Goal: Navigation & Orientation: Find specific page/section

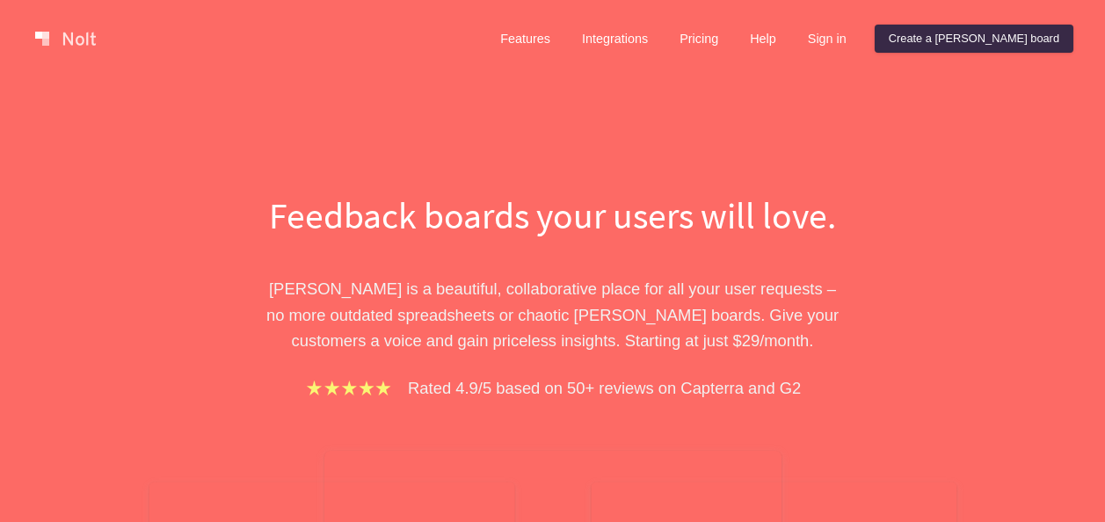
click at [564, 35] on link "Features" at bounding box center [525, 39] width 78 height 28
click at [564, 39] on link "Features" at bounding box center [525, 39] width 78 height 28
click at [564, 42] on link "Features" at bounding box center [525, 39] width 78 height 28
click at [662, 34] on link "Integrations" at bounding box center [615, 39] width 94 height 28
click at [564, 38] on link "Features" at bounding box center [525, 39] width 78 height 28
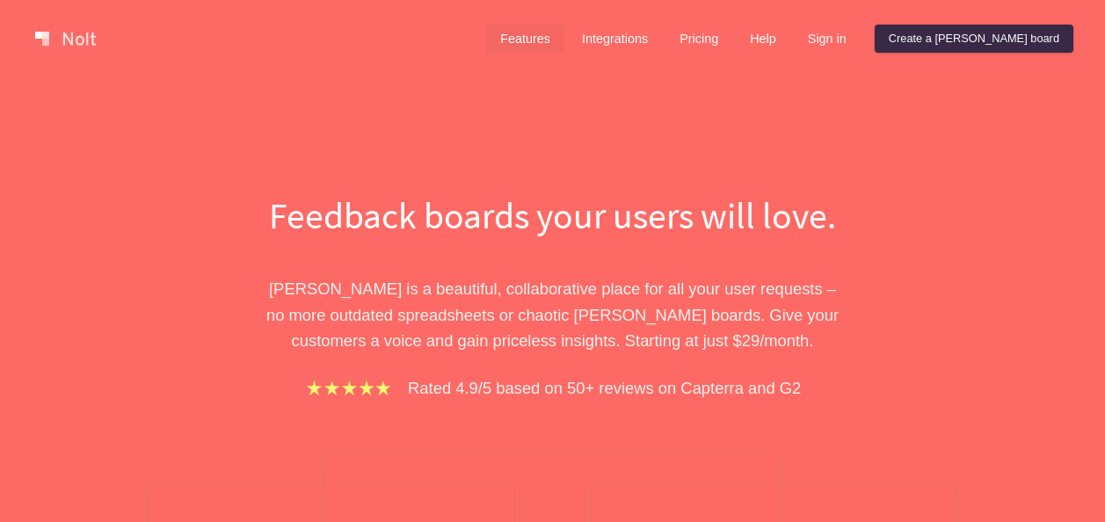
click at [564, 40] on link "Features" at bounding box center [525, 39] width 78 height 28
click at [978, 42] on link "Create a [PERSON_NAME] board" at bounding box center [974, 39] width 199 height 28
click at [564, 30] on link "Features" at bounding box center [525, 39] width 78 height 28
click at [654, 40] on link "Integrations" at bounding box center [615, 39] width 94 height 28
